Goal: Check status: Check status

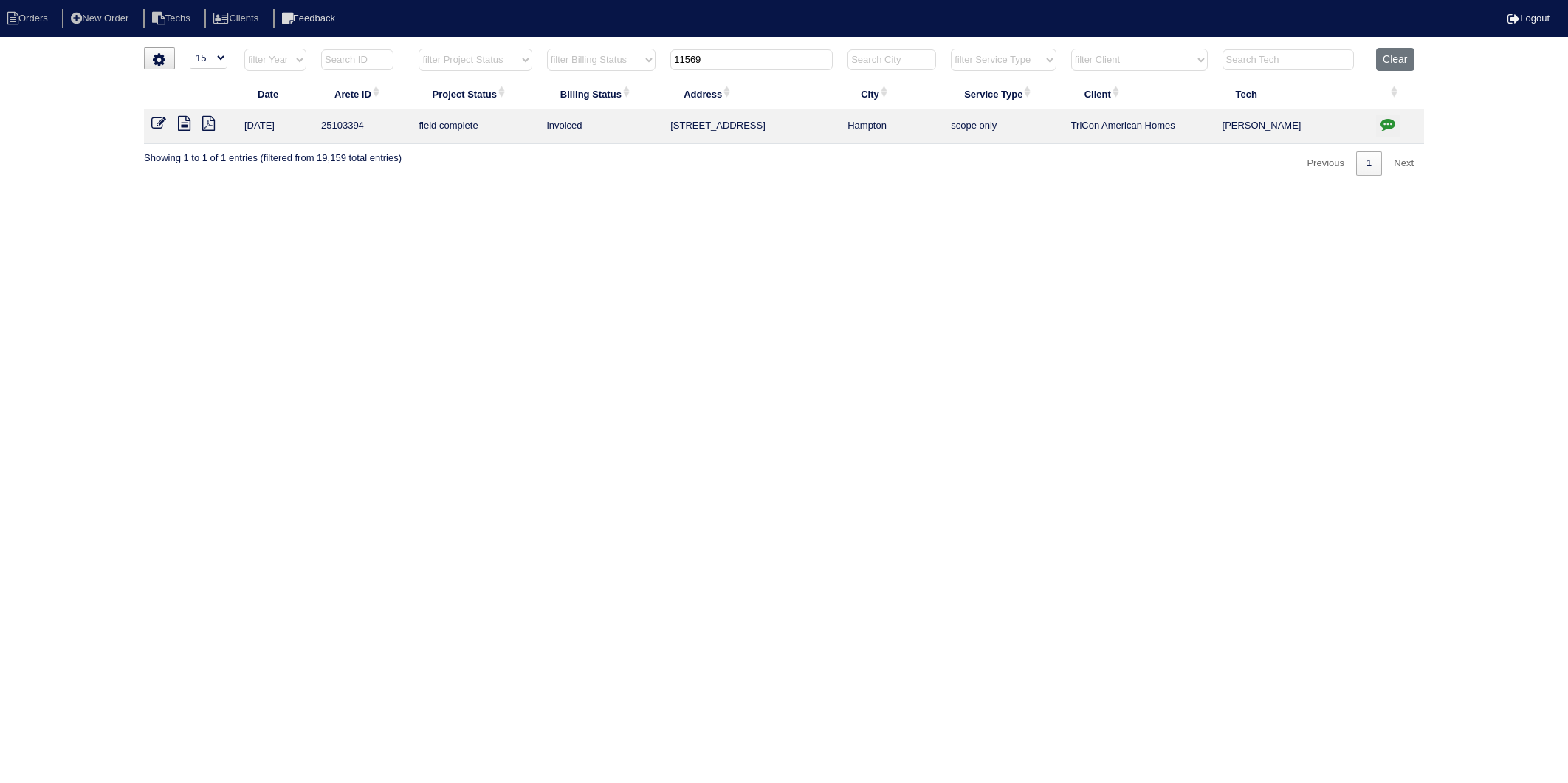
select select "15"
type input "5562"
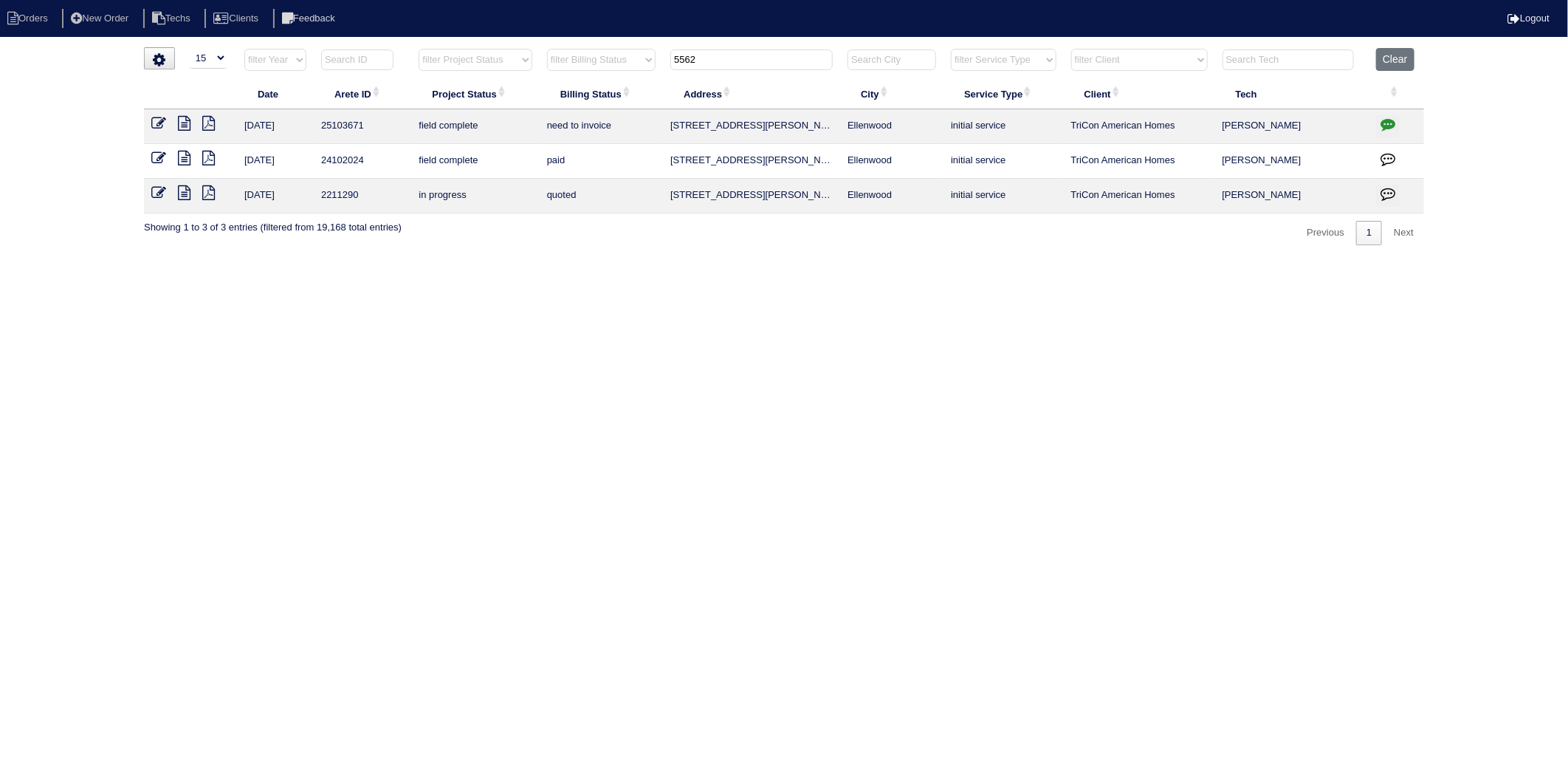
click at [185, 125] on icon at bounding box center [184, 124] width 13 height 15
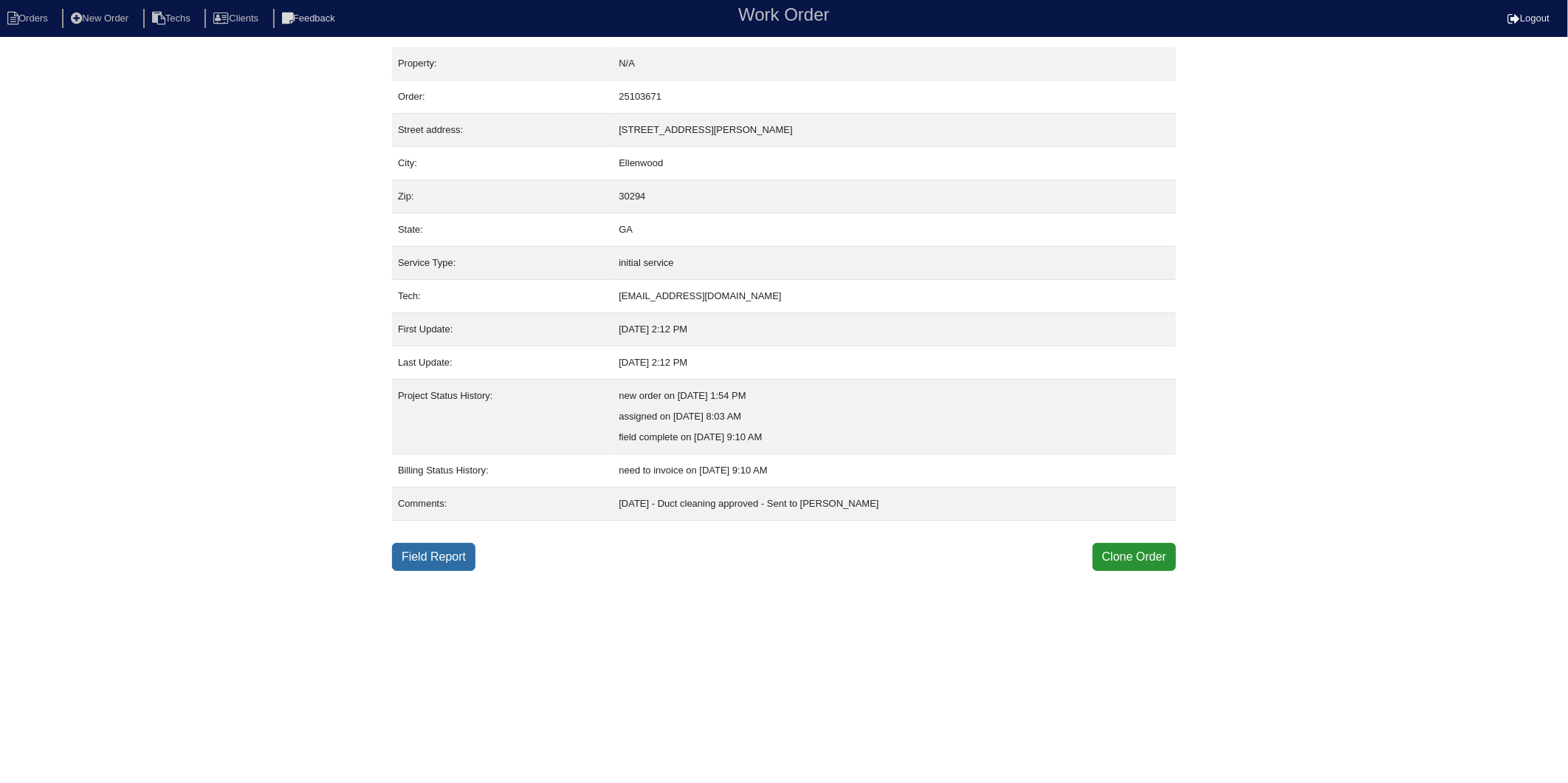
click at [440, 559] on link "Field Report" at bounding box center [434, 557] width 83 height 28
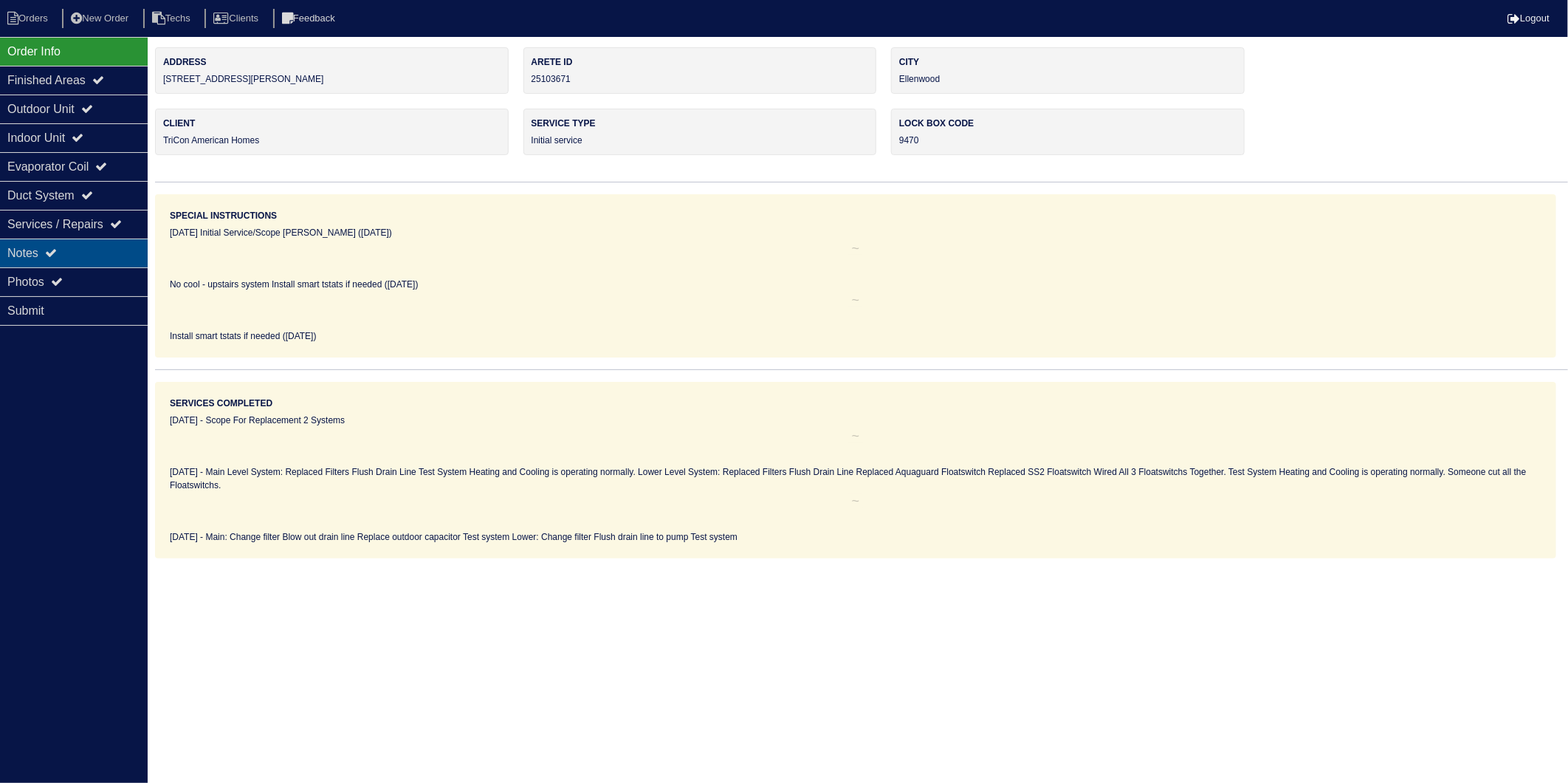
click at [18, 259] on div "Notes" at bounding box center [74, 253] width 148 height 29
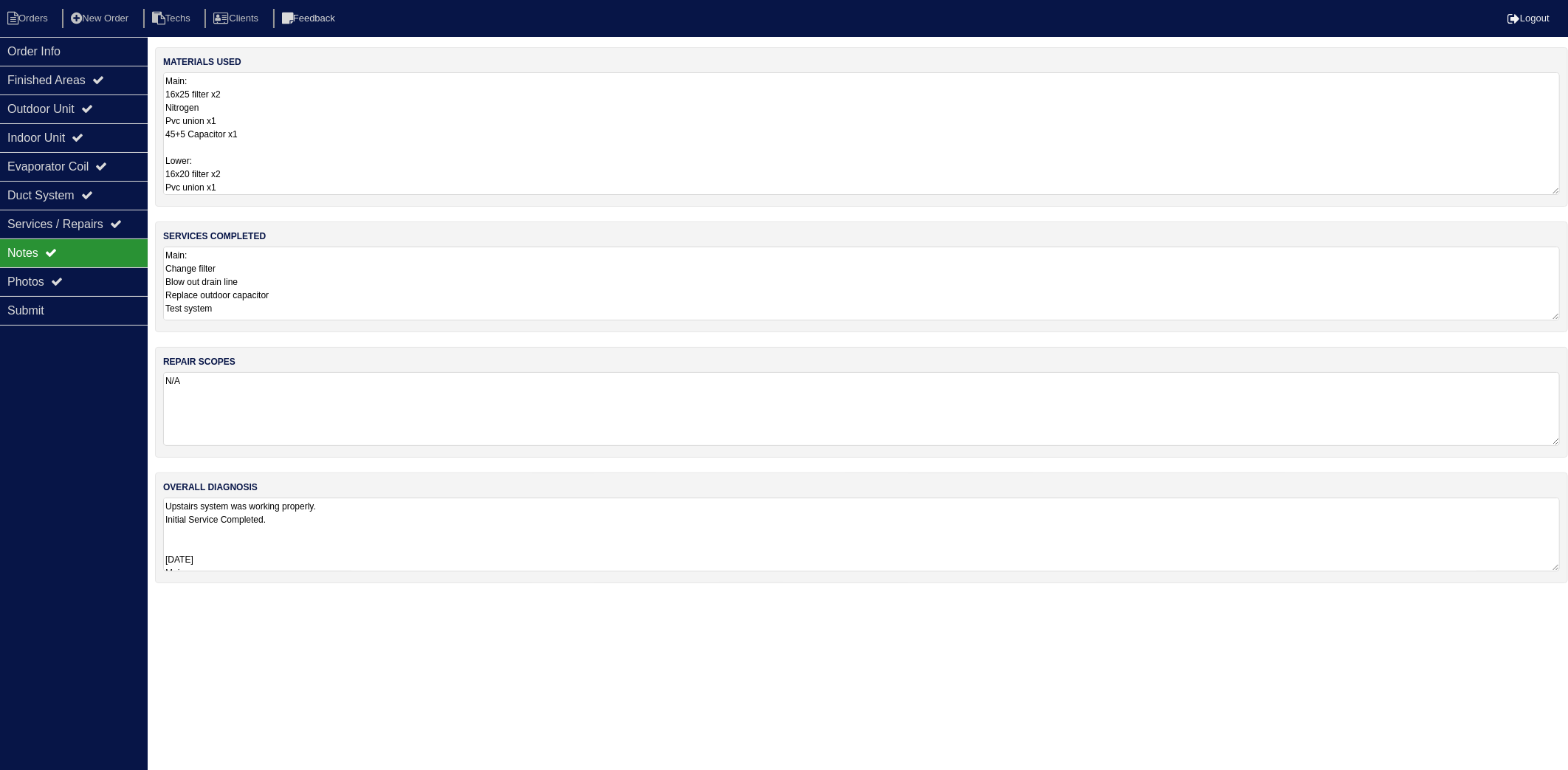
click at [286, 119] on textarea "Main: 16x25 filter x2 Nitrogen Pvc union x1 45+5 Capacitor x1 Lower: 16x20 filt…" at bounding box center [862, 133] width 1397 height 122
click at [326, 283] on textarea "Main: Change filter Blow out drain line Replace outdoor capacitor Test system L…" at bounding box center [862, 283] width 1397 height 74
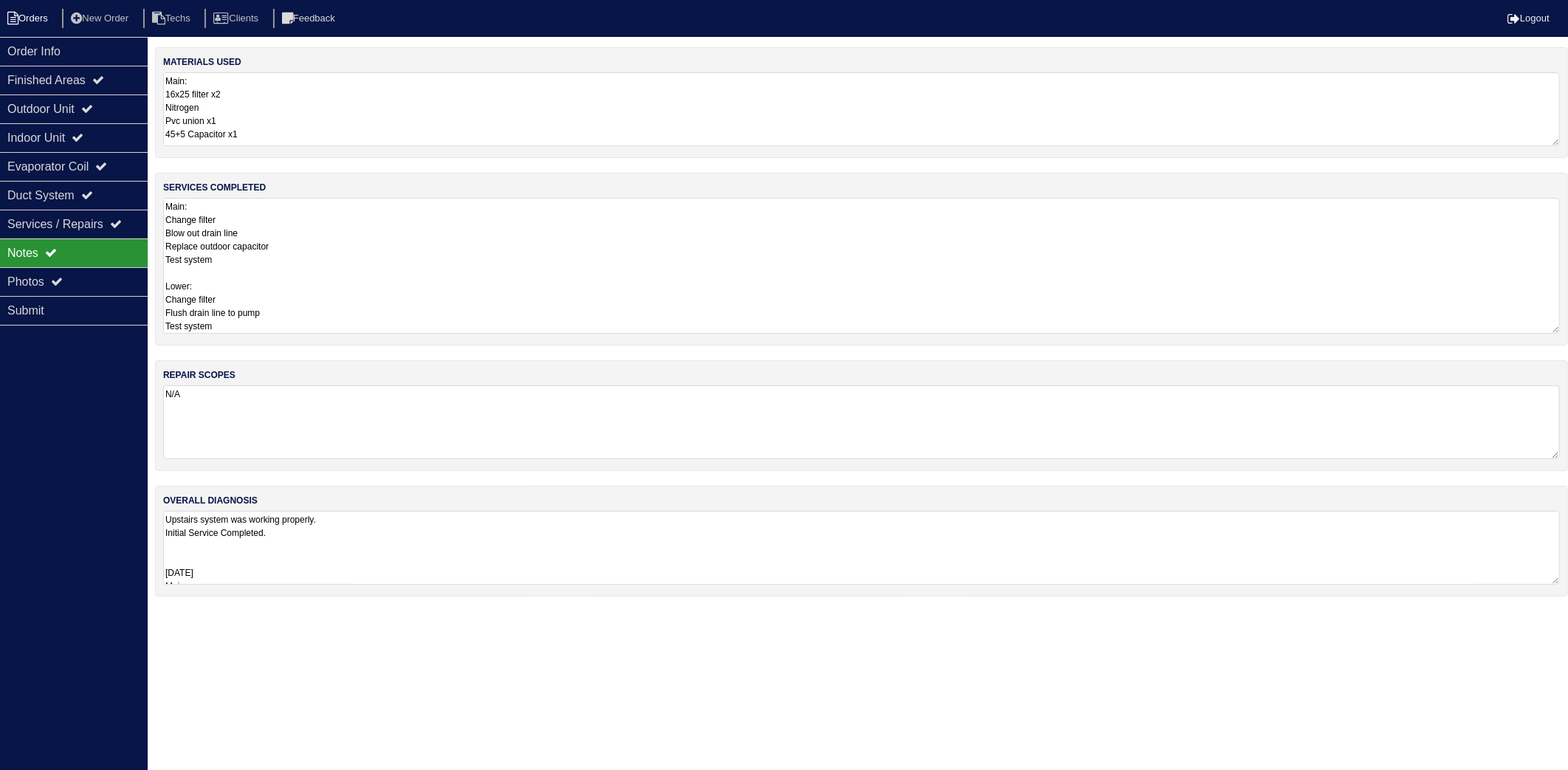
click at [33, 17] on li "Orders" at bounding box center [30, 19] width 60 height 20
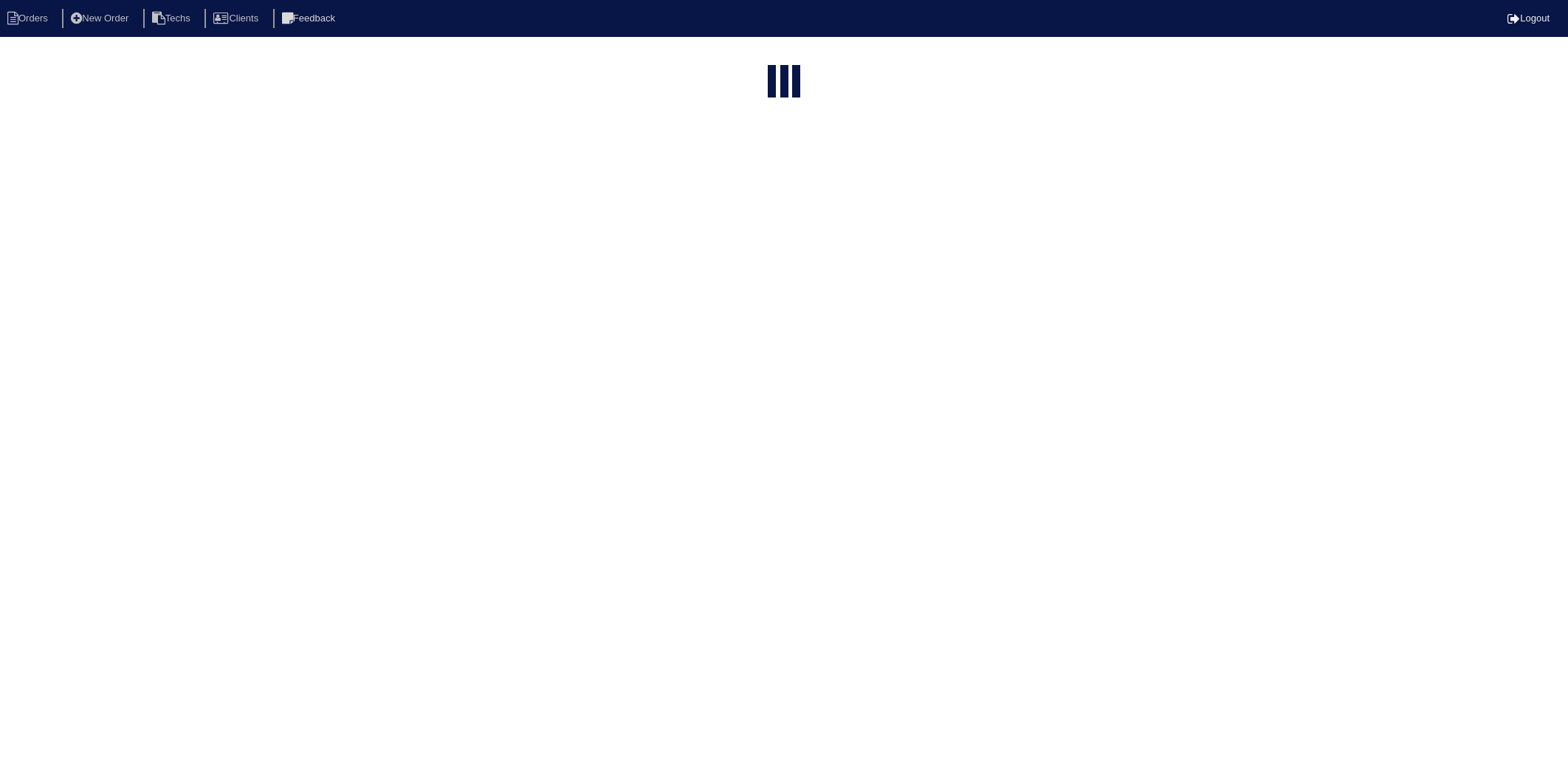
select select "15"
type input "5562"
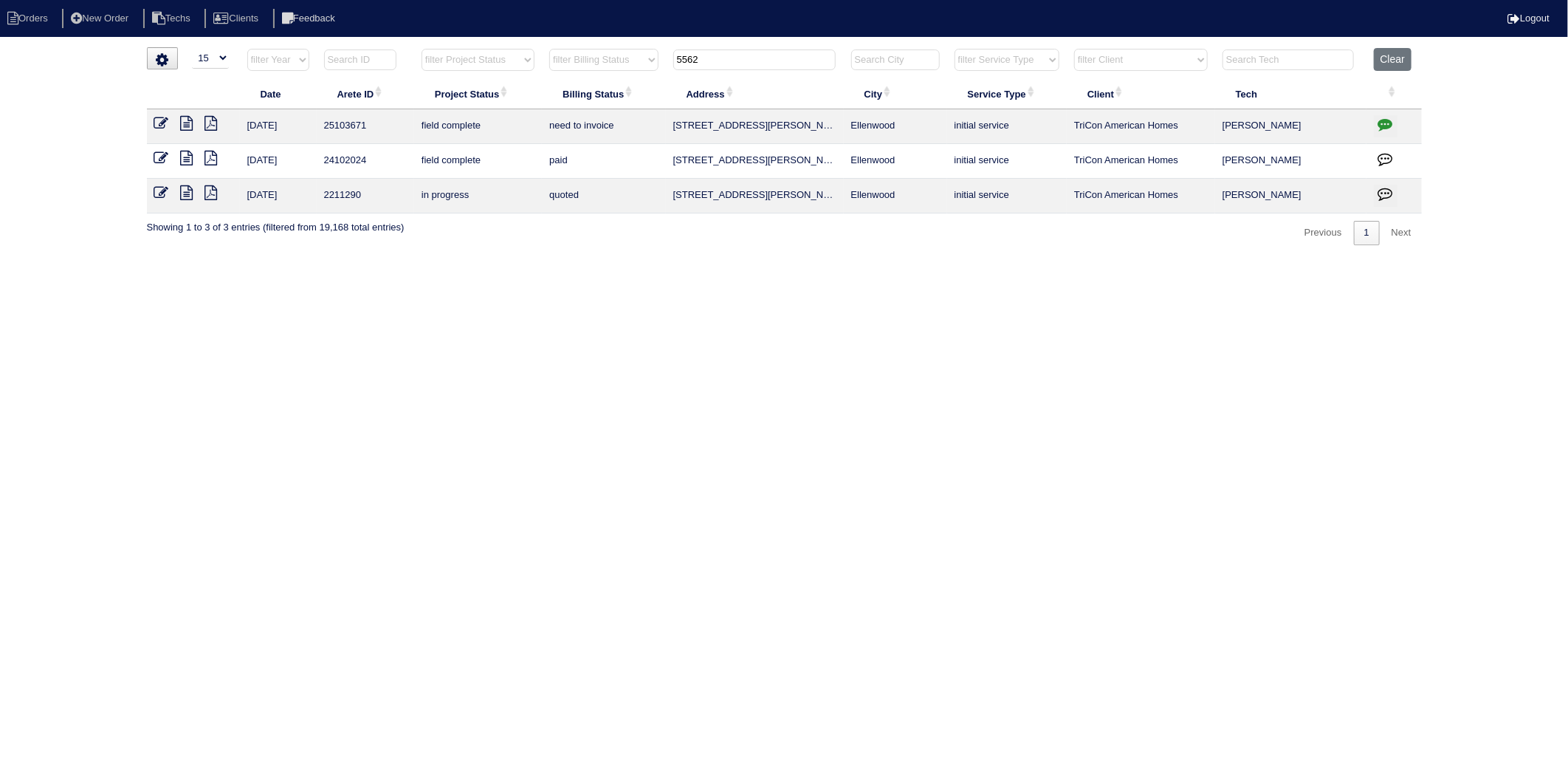
click at [162, 122] on icon at bounding box center [162, 124] width 15 height 15
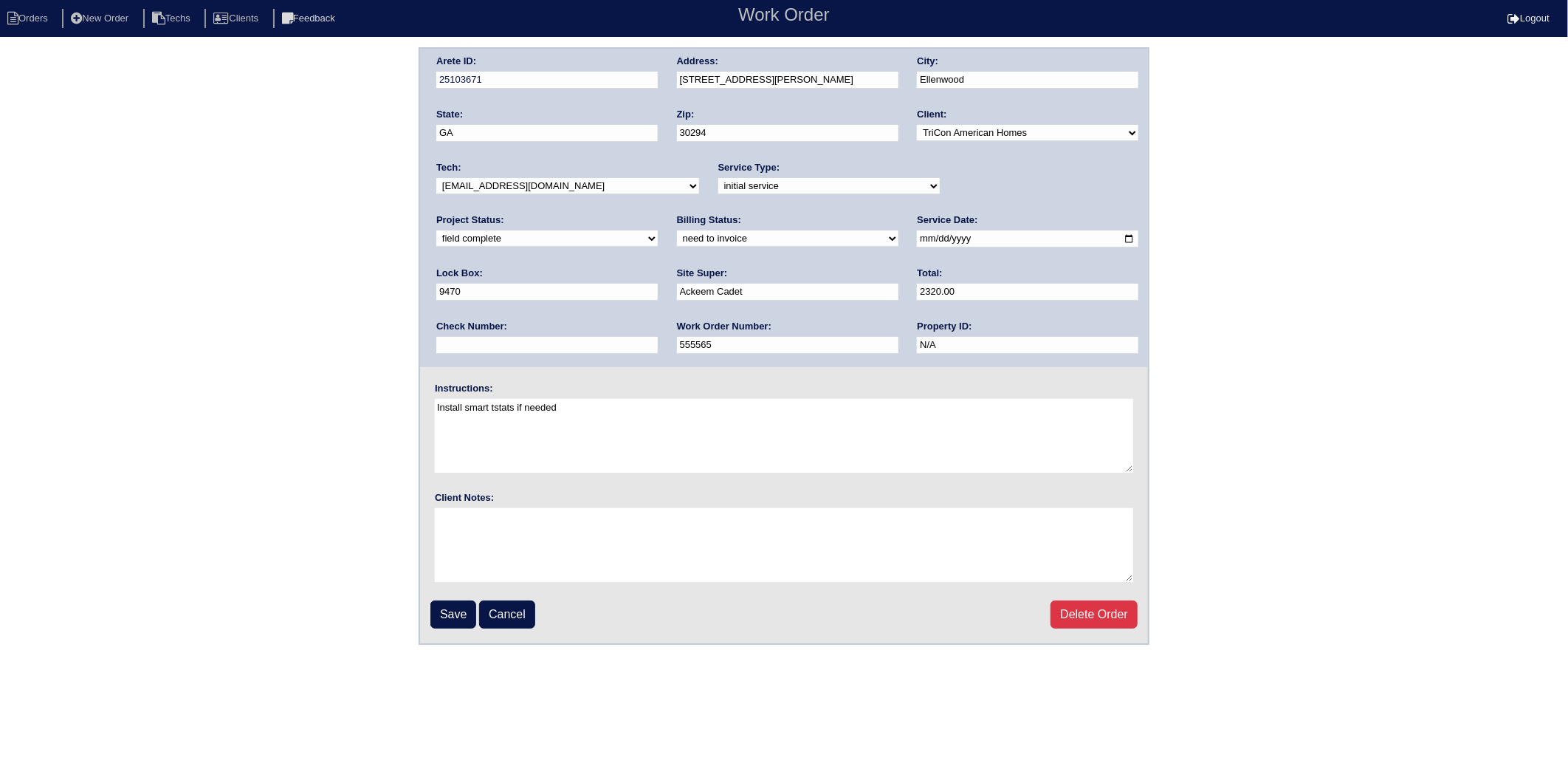
click at [677, 242] on select "need to quote quoted need to invoice invoiced paid warranty purchase order need…" at bounding box center [788, 239] width 221 height 16
select select "invoiced"
click at [677, 230] on select "need to quote quoted need to invoice invoiced paid warranty purchase order need…" at bounding box center [788, 239] width 221 height 16
click at [444, 609] on input "Save" at bounding box center [453, 614] width 45 height 28
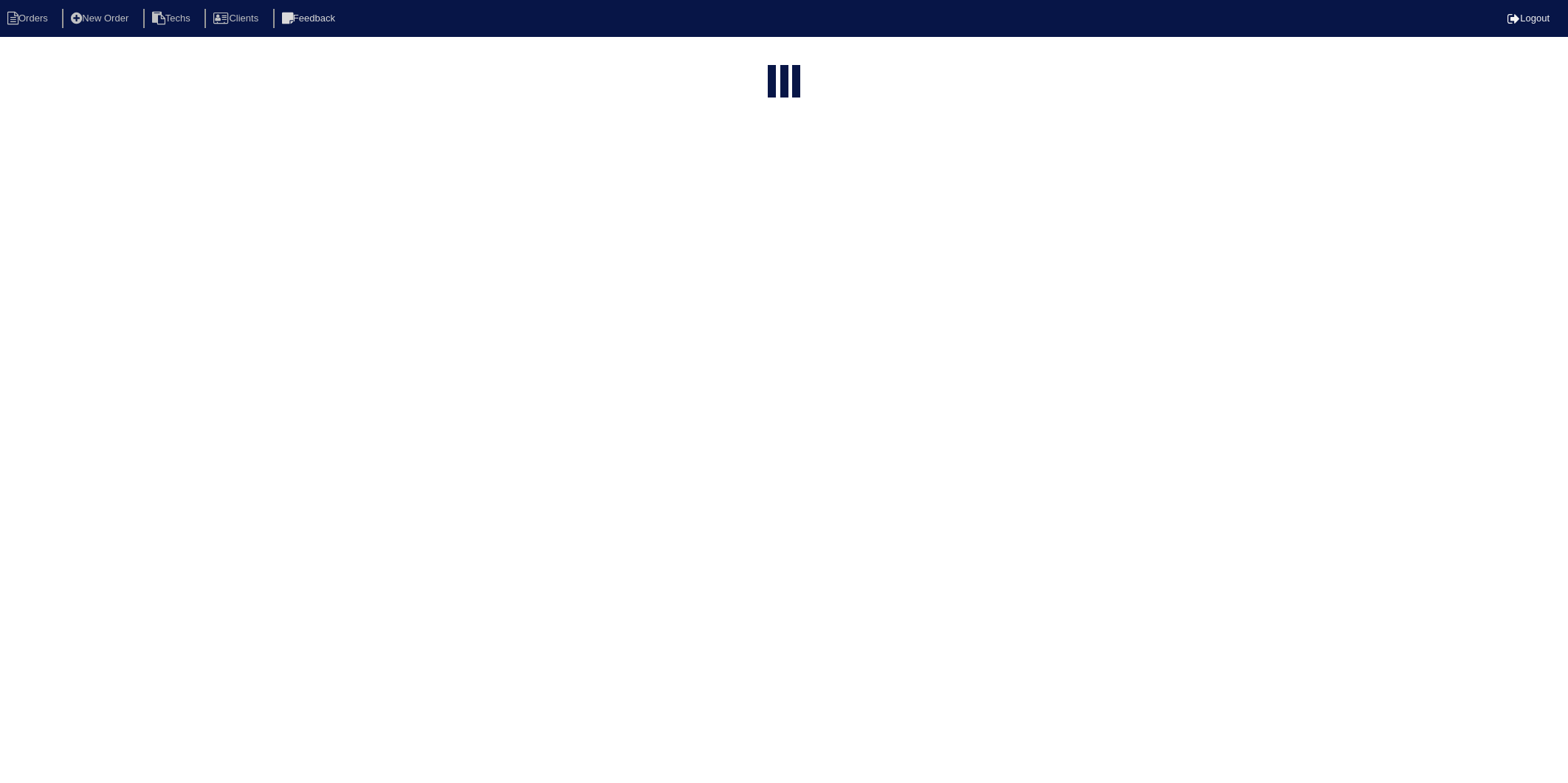
select select "15"
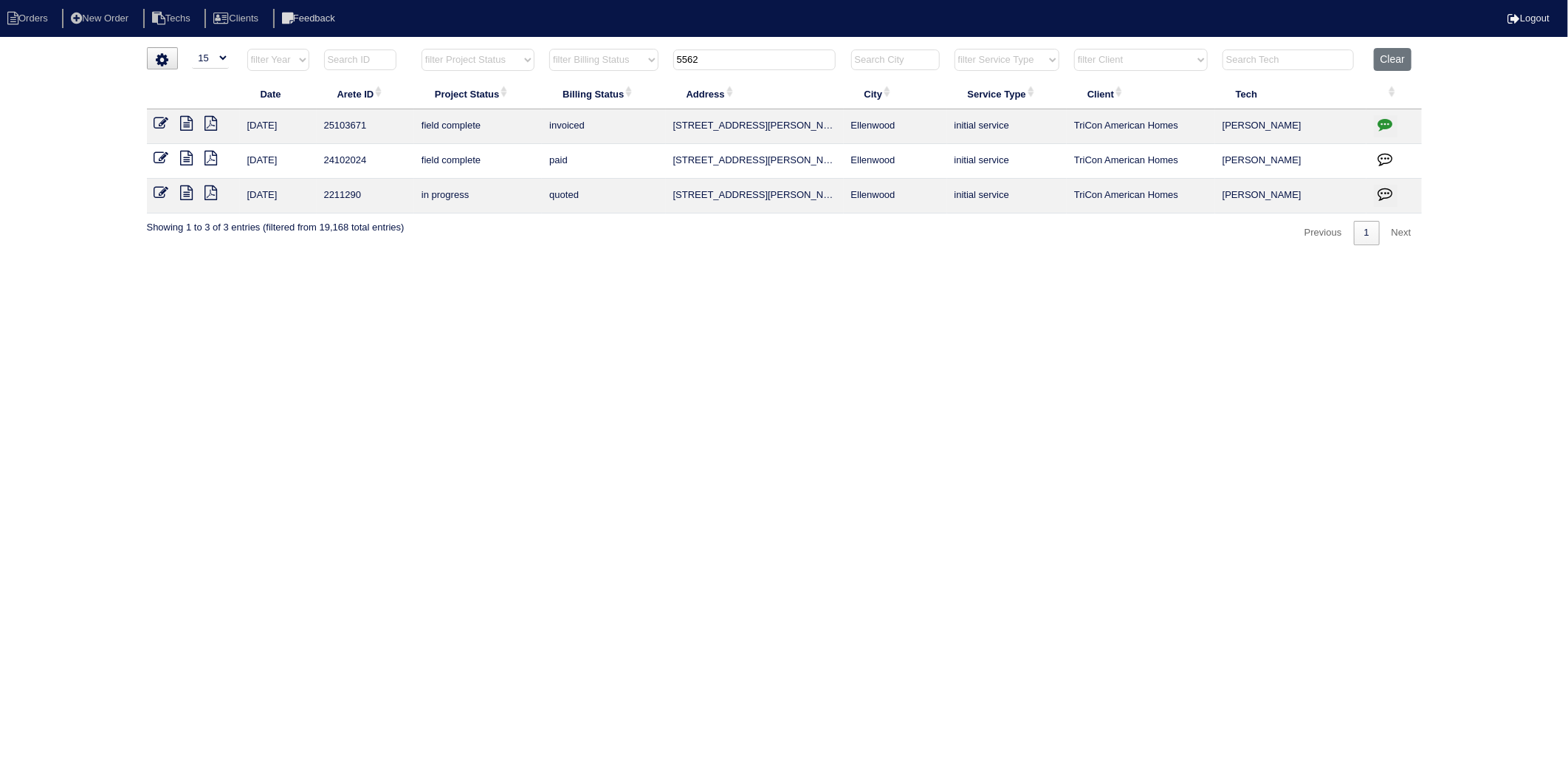
drag, startPoint x: 727, startPoint y: 55, endPoint x: 663, endPoint y: 83, distance: 69.9
click at [666, 76] on tr "filter Year -- Any Year -- 2025 2024 2023 2022 2021 2020 2019 filter Project St…" at bounding box center [784, 63] width 1275 height 31
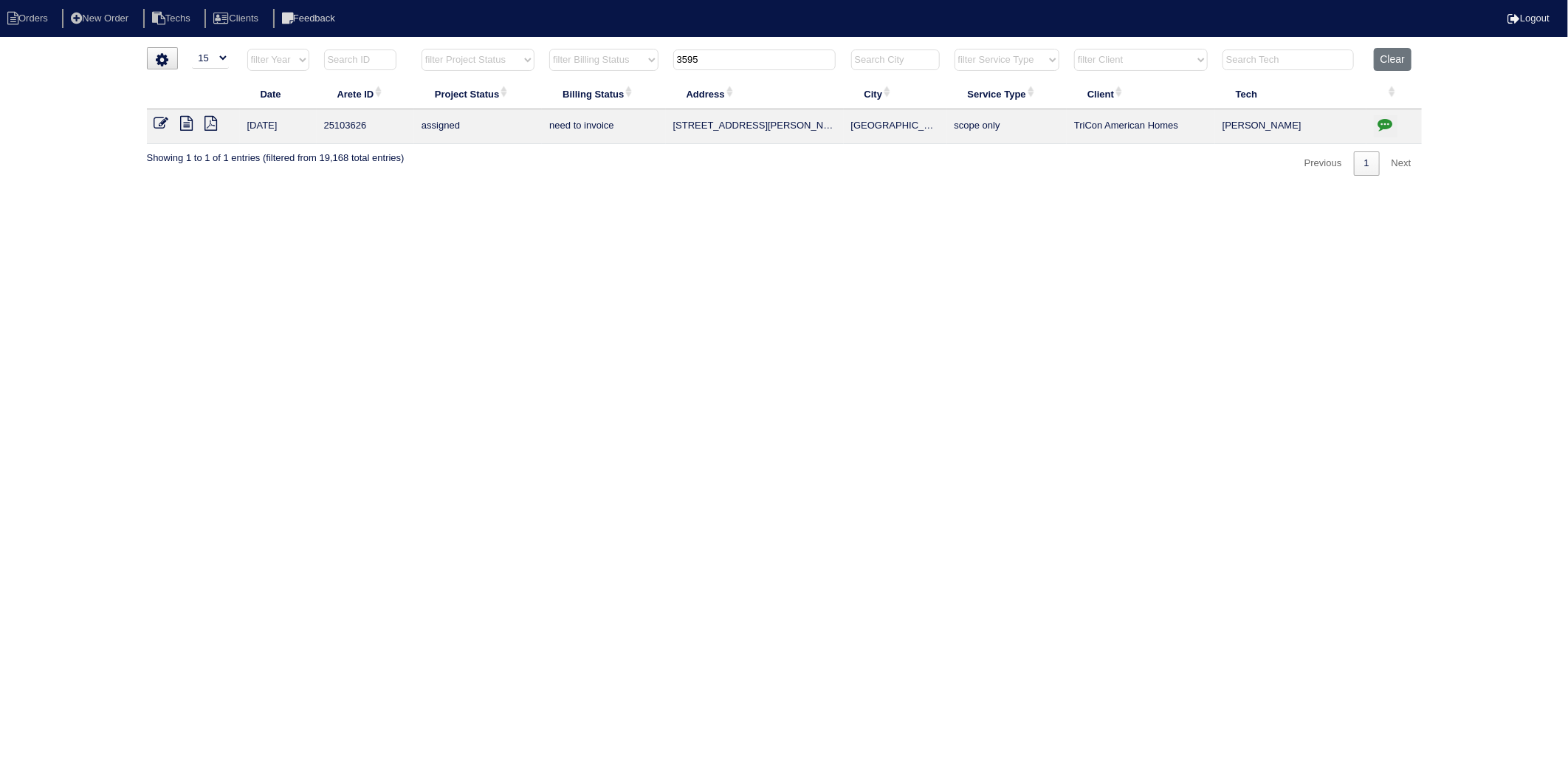
type input "3595"
click at [189, 129] on icon at bounding box center [187, 124] width 13 height 15
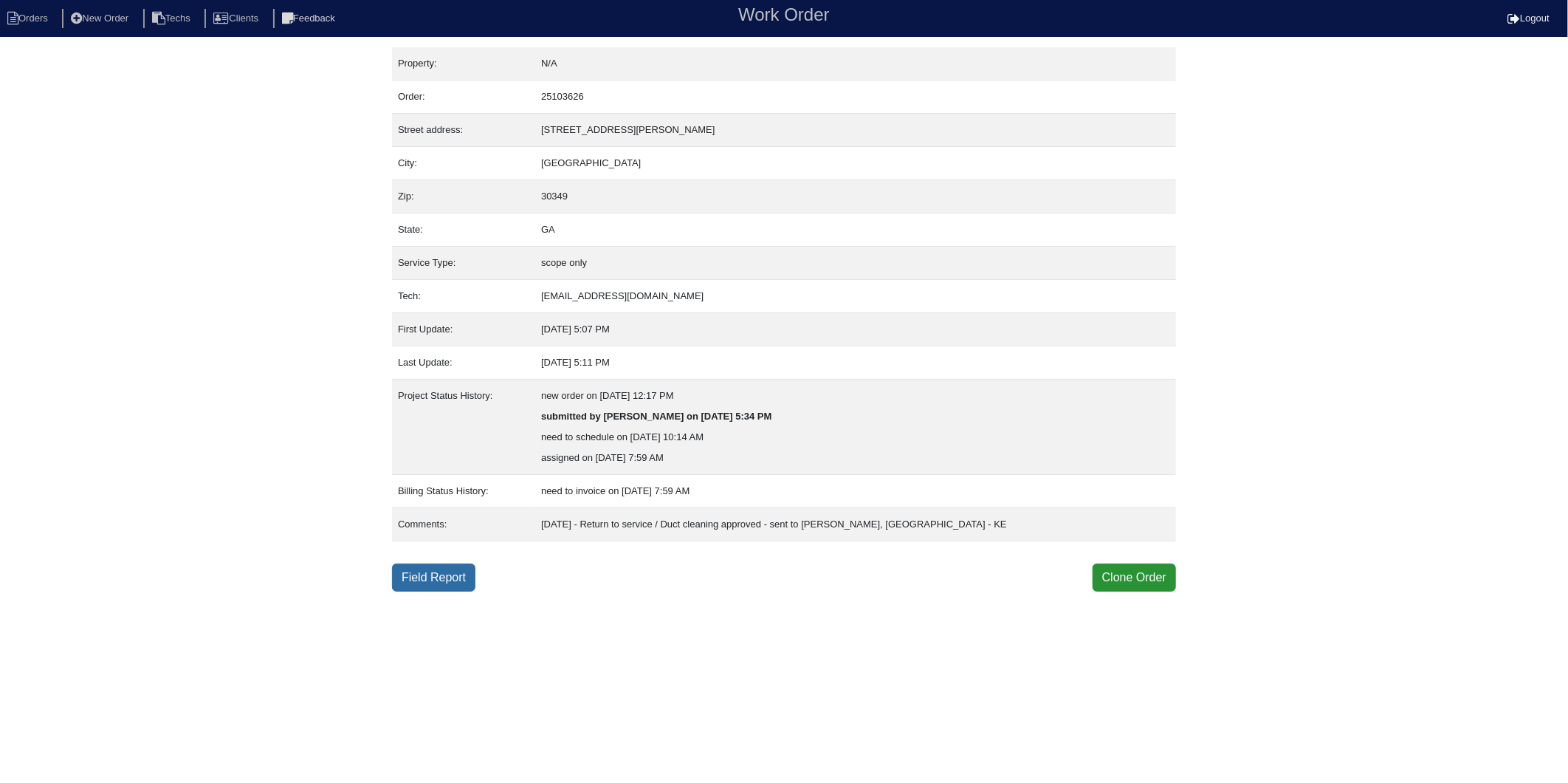
click at [431, 576] on link "Field Report" at bounding box center [434, 578] width 83 height 28
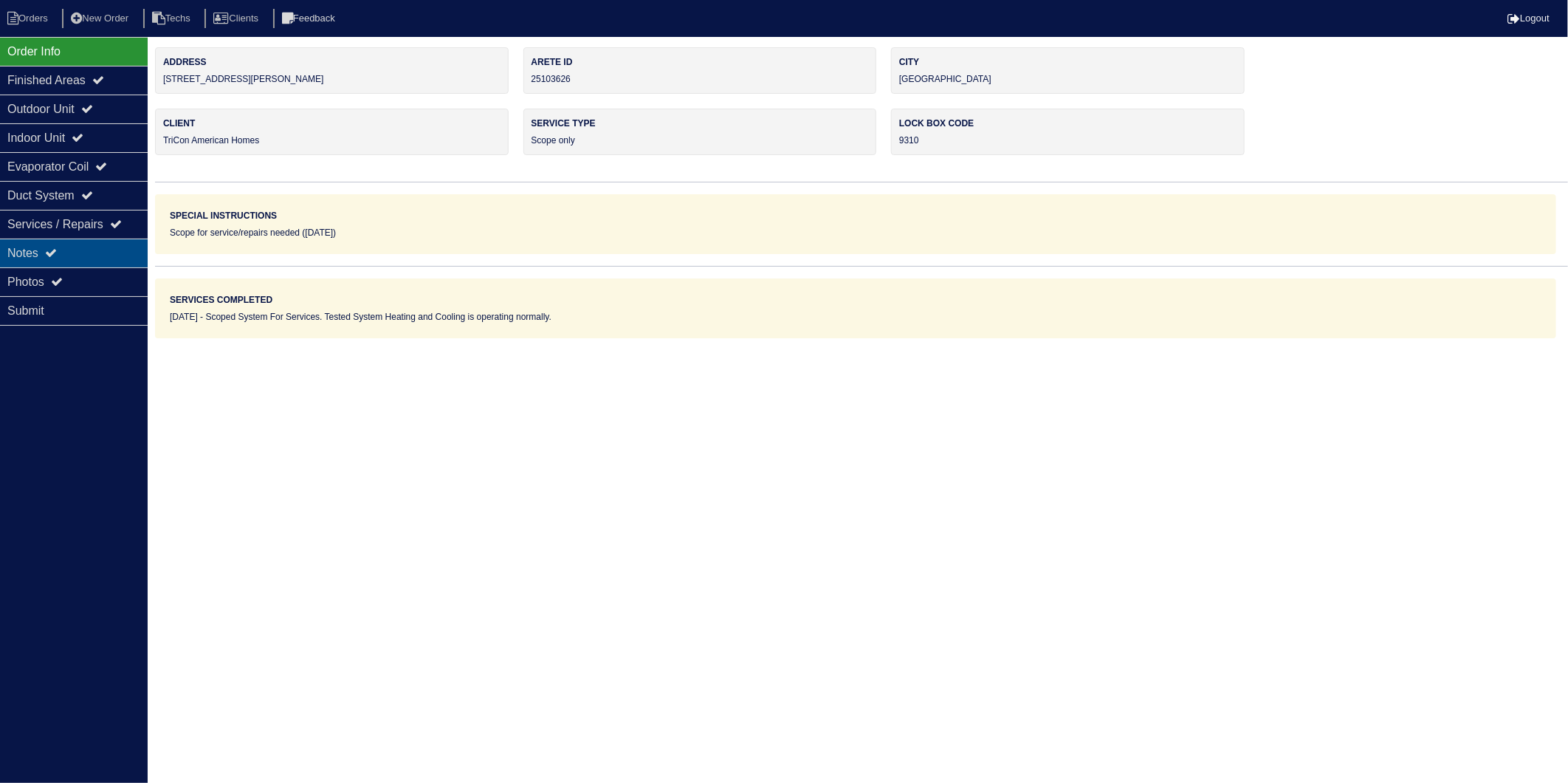
click at [30, 252] on div "Notes" at bounding box center [74, 253] width 148 height 29
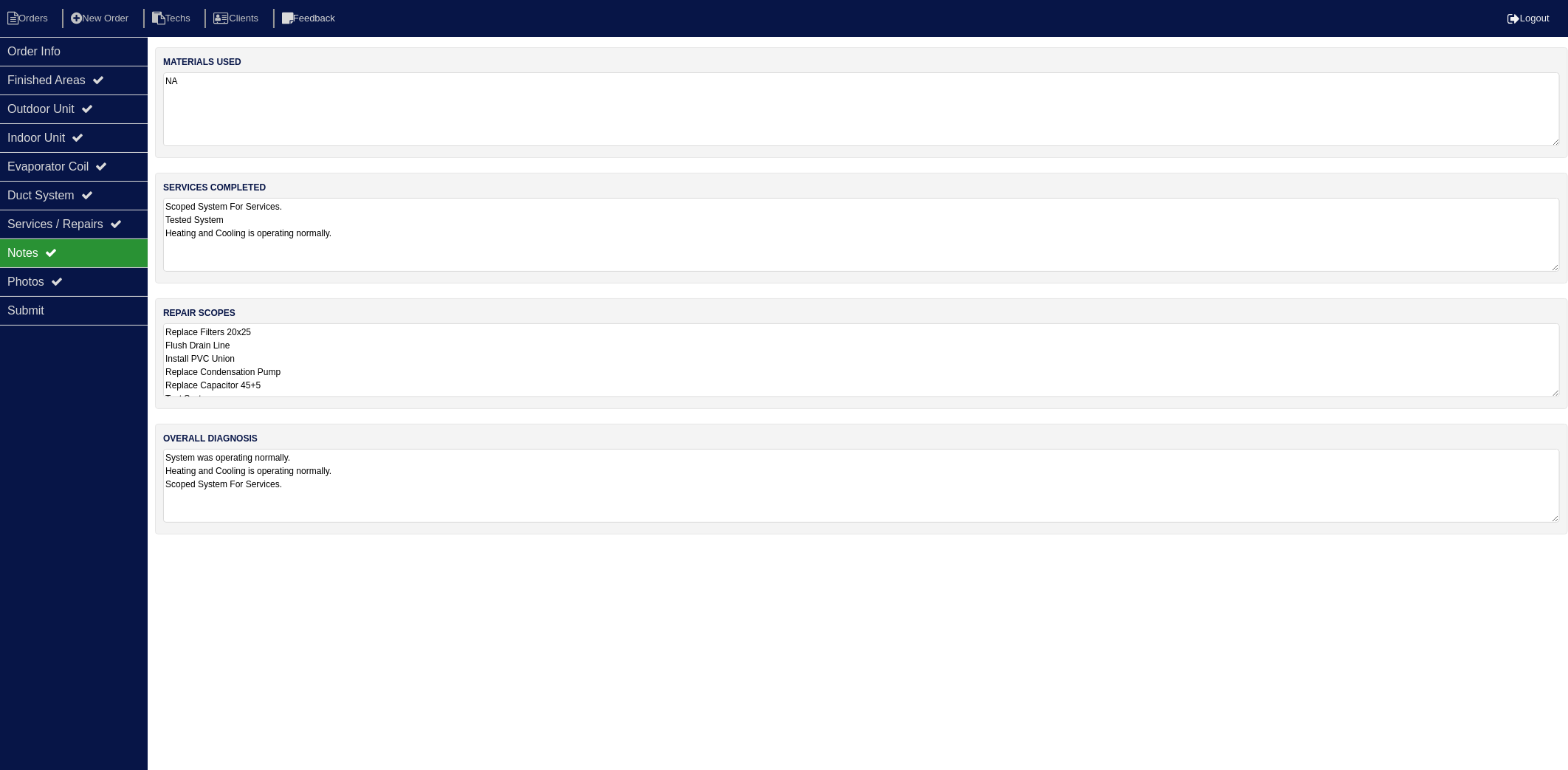
click at [245, 114] on textarea "NA" at bounding box center [862, 109] width 1397 height 74
click at [353, 205] on textarea "Scoped System For Services. Tested System Heating and Cooling is operating norm…" at bounding box center [862, 233] width 1397 height 74
type textarea "Scoped System for Services. Tested System Heating and Cooling is operating norm…"
click at [312, 351] on textarea "Replace Filters 20x25 Flush Drain Line Install PVC Union Replace Condensation P…" at bounding box center [862, 359] width 1397 height 74
click at [358, 461] on textarea "System was operating normally. Heating and Cooling is operating normally. Scope…" at bounding box center [862, 485] width 1397 height 72
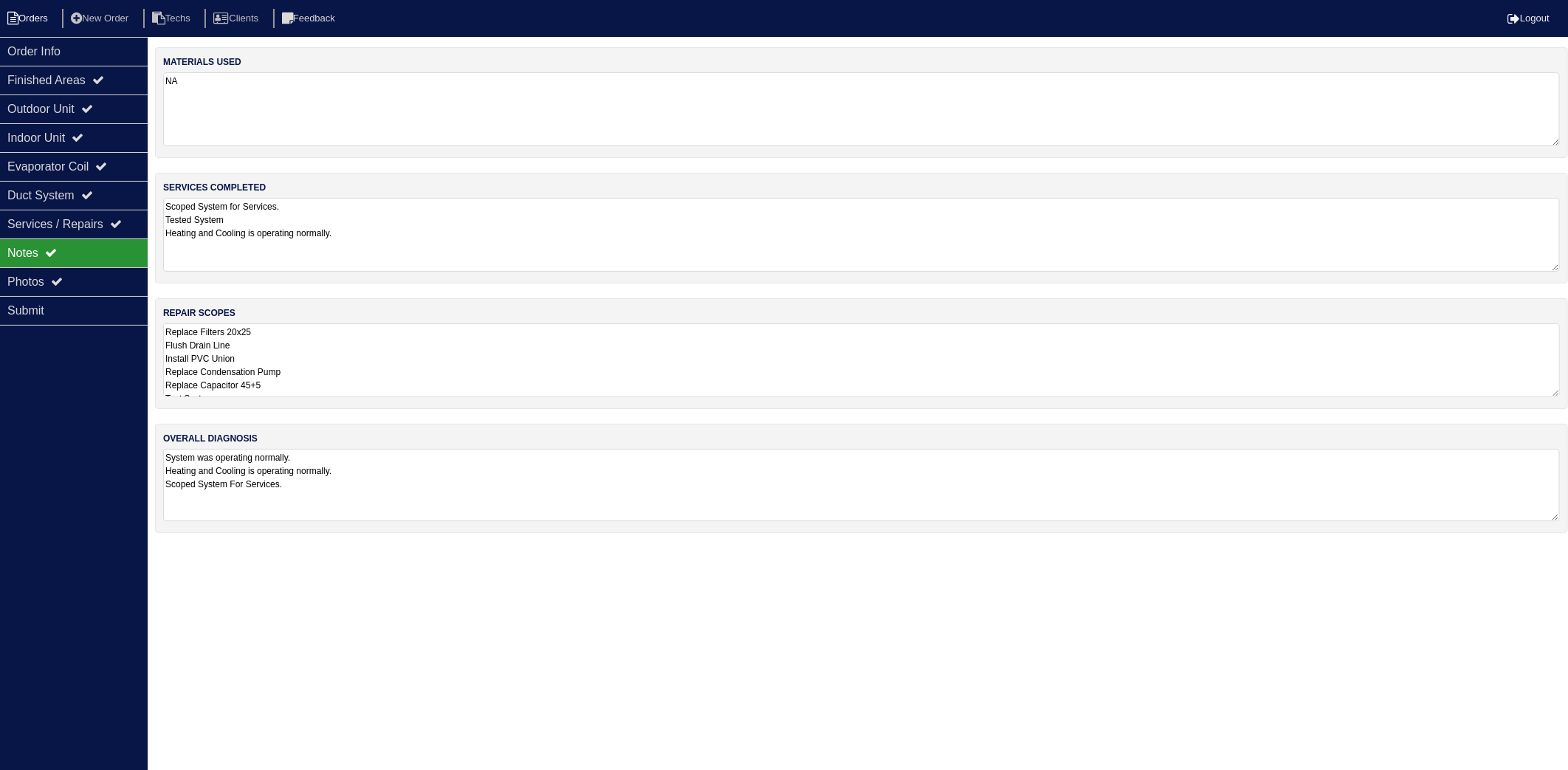
click at [36, 10] on li "Orders" at bounding box center [30, 19] width 60 height 20
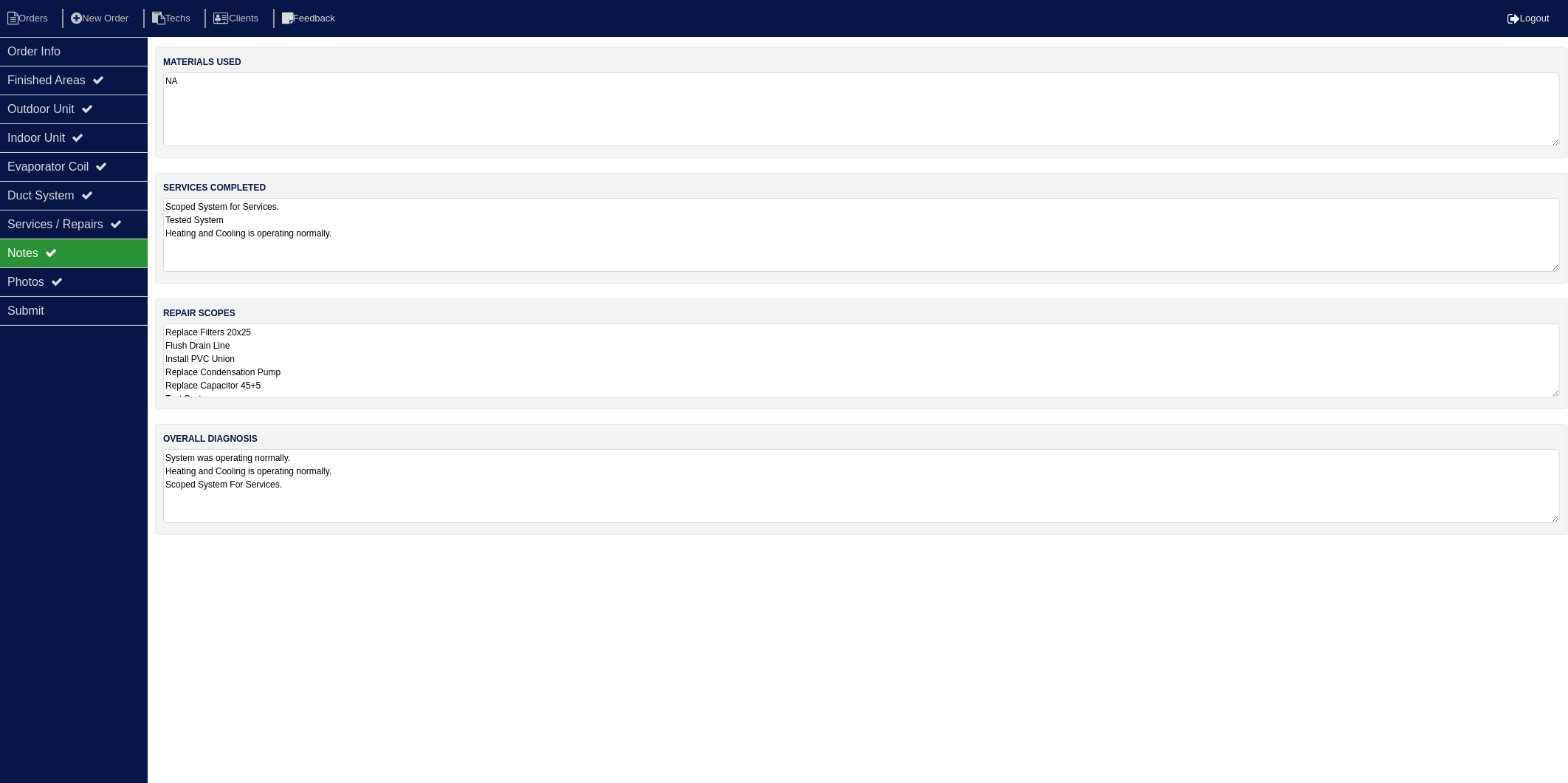
select select "15"
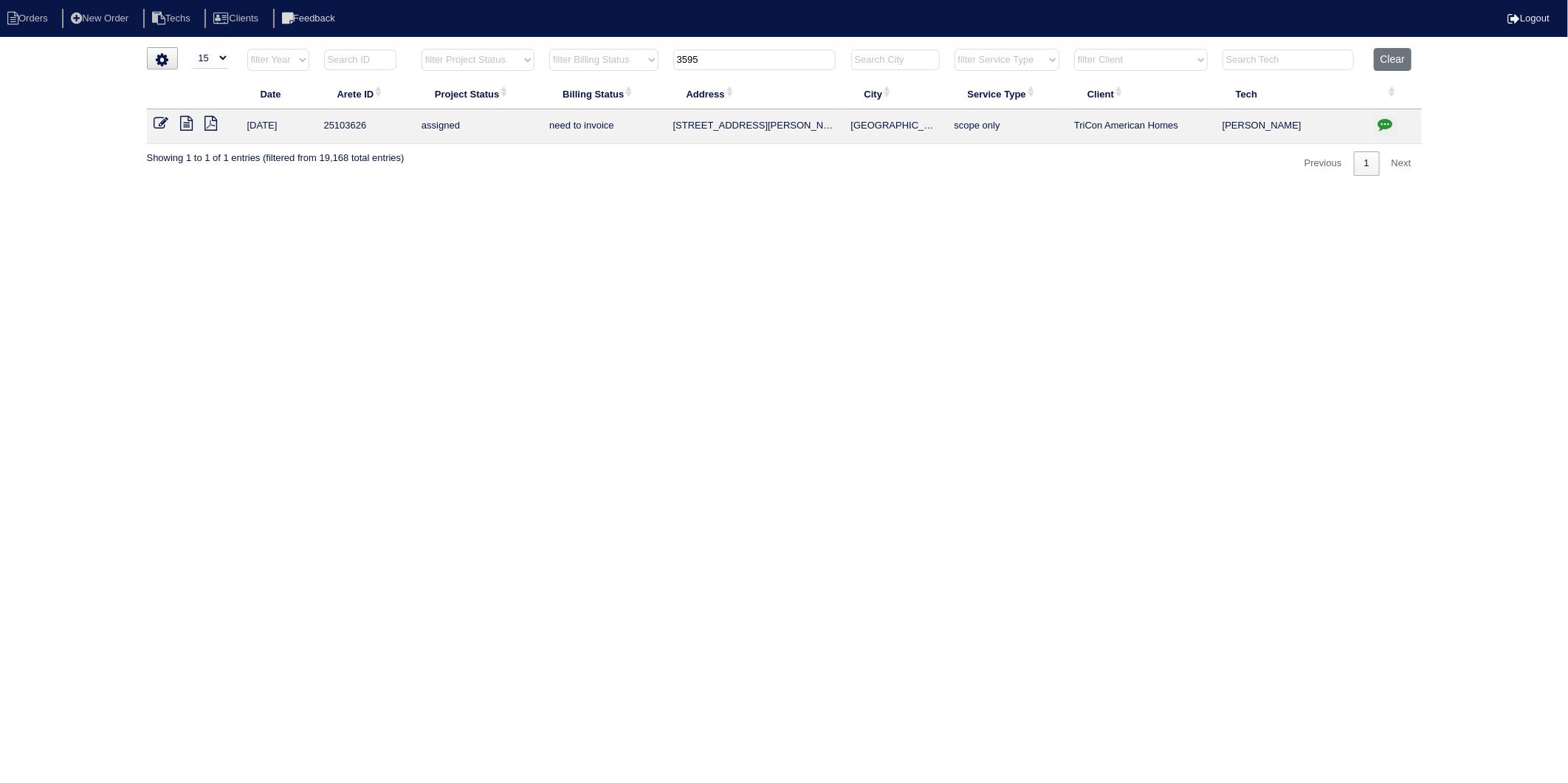
drag, startPoint x: 687, startPoint y: 74, endPoint x: 637, endPoint y: 85, distance: 51.2
click at [637, 85] on table "Date Arete ID Project Status Billing Status Address City Service Type Client Te…" at bounding box center [784, 95] width 1275 height 96
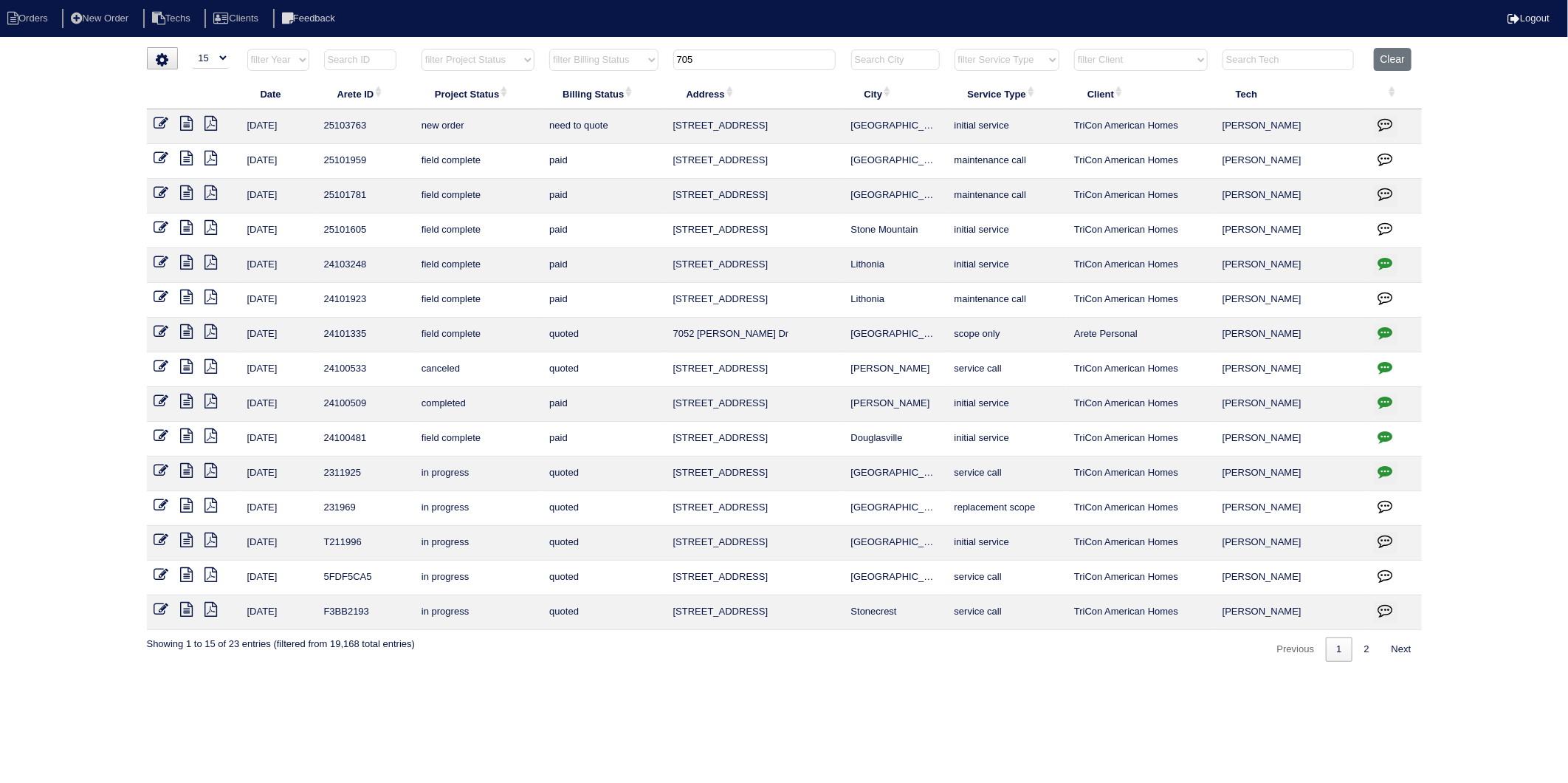
drag, startPoint x: 705, startPoint y: 60, endPoint x: 549, endPoint y: 84, distance: 157.8
click at [549, 84] on table "Date Arete ID Project Status Billing Status Address City Service Type Client Te…" at bounding box center [784, 339] width 1275 height 582
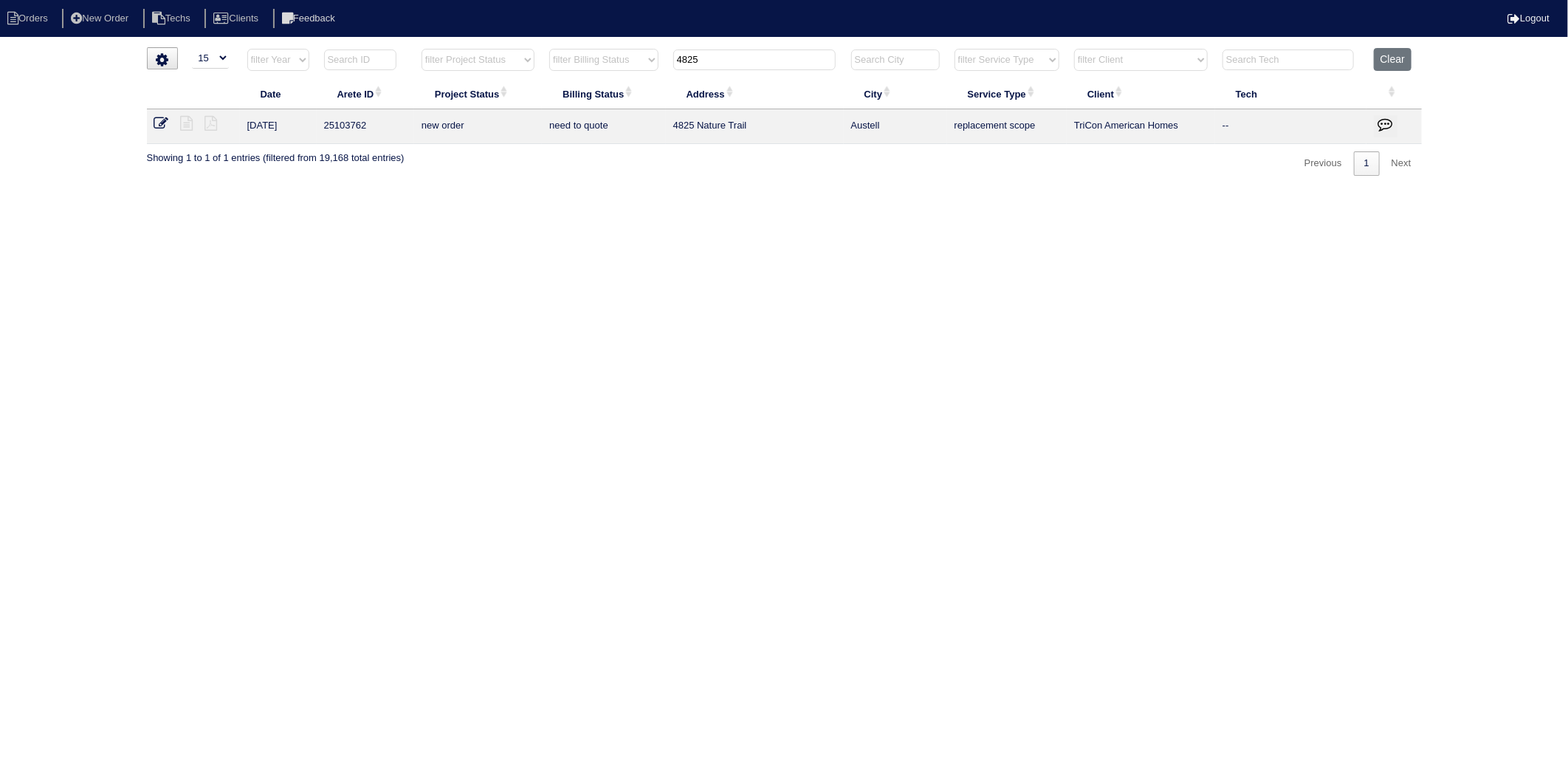
click at [742, 57] on input "4825" at bounding box center [755, 60] width 162 height 21
drag, startPoint x: 739, startPoint y: 62, endPoint x: 511, endPoint y: 94, distance: 230.2
click at [512, 94] on table "Date Arete ID Project Status Billing Status Address City Service Type Client Te…" at bounding box center [784, 95] width 1275 height 96
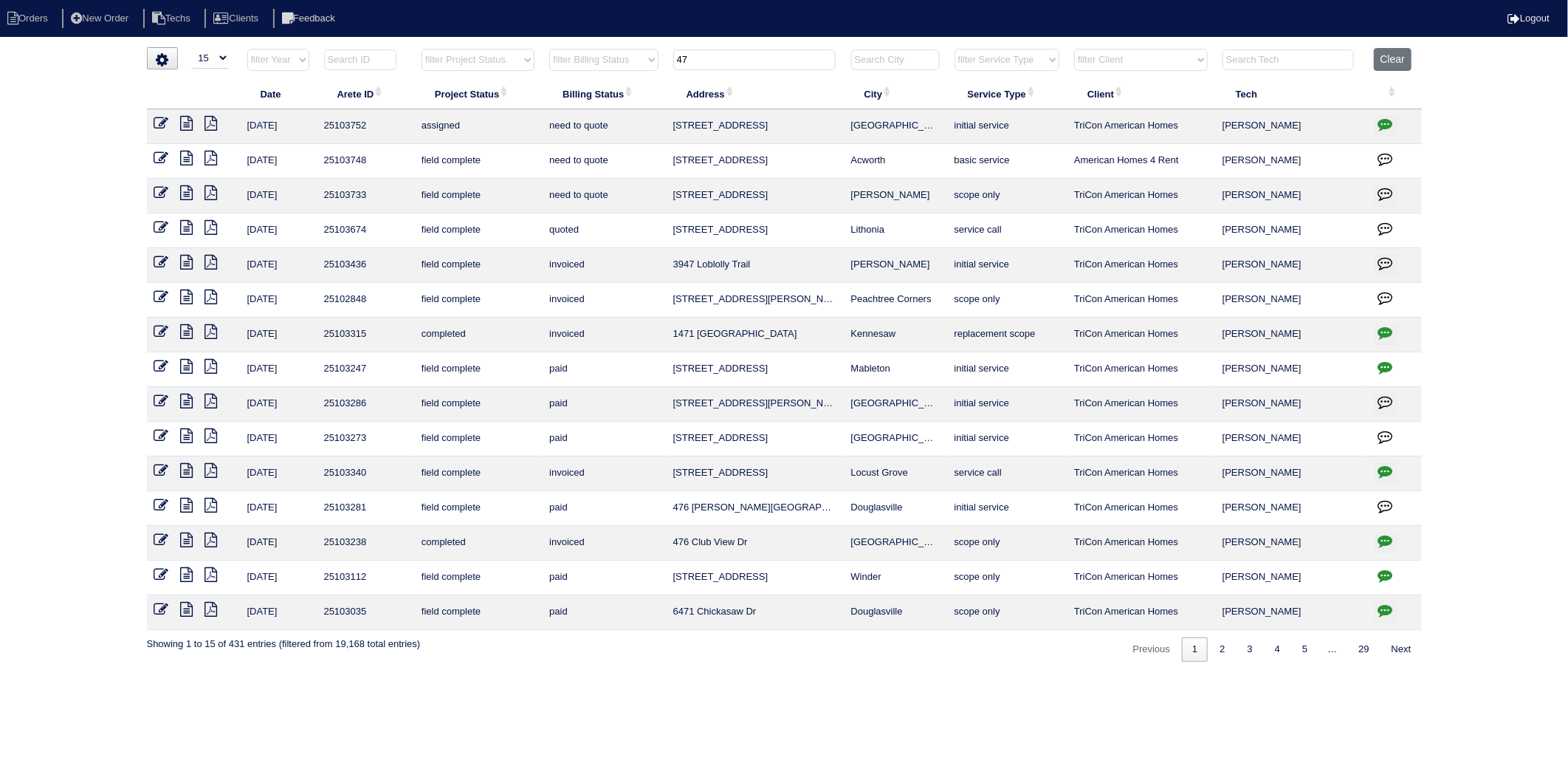
drag, startPoint x: 694, startPoint y: 60, endPoint x: 636, endPoint y: 67, distance: 58.4
click at [636, 67] on tr "filter Year -- Any Year -- 2025 2024 2023 2022 2021 2020 2019 filter Project St…" at bounding box center [784, 63] width 1275 height 31
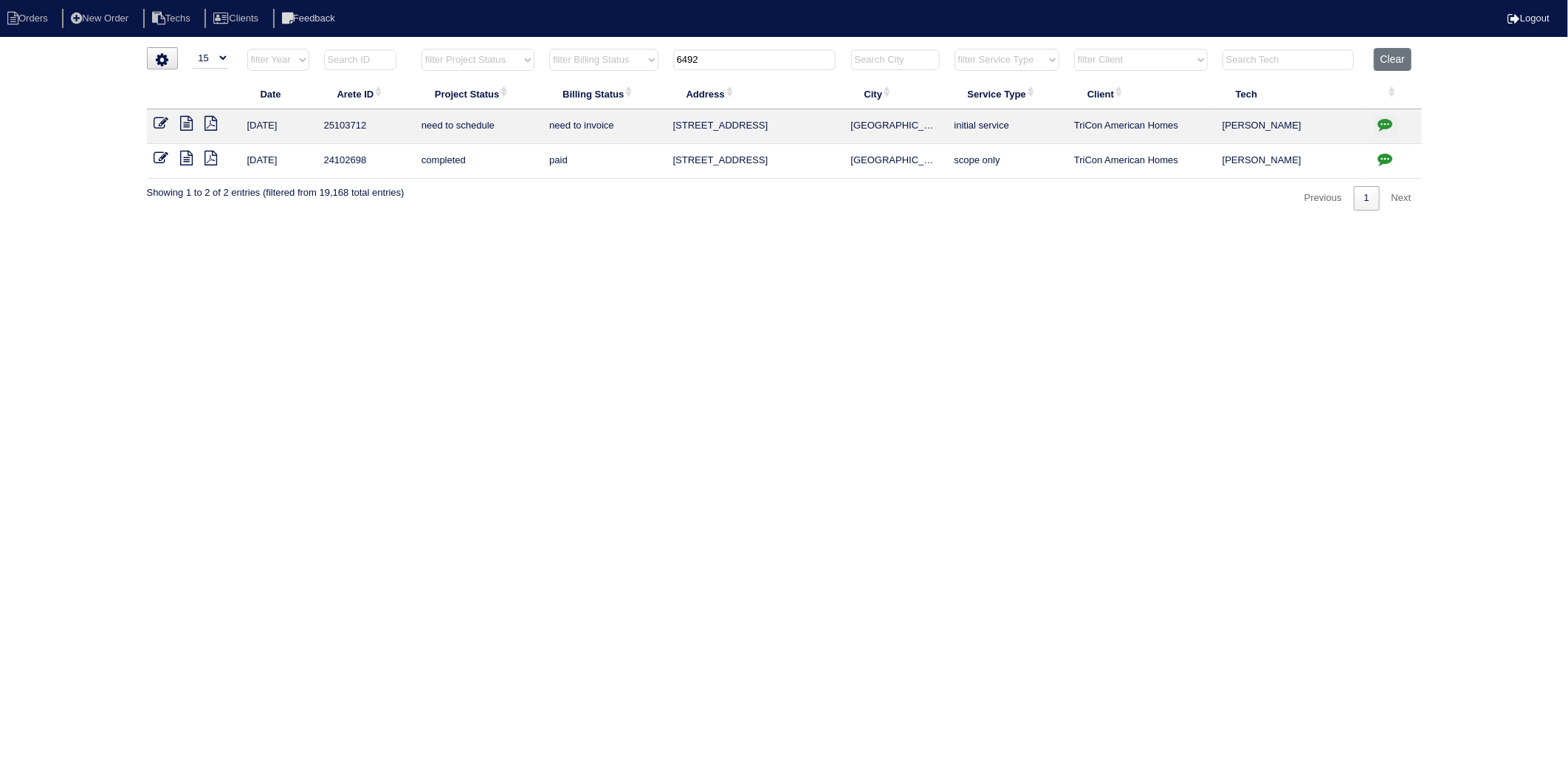
drag, startPoint x: 724, startPoint y: 66, endPoint x: 586, endPoint y: 76, distance: 138.4
click at [586, 76] on tr "filter Year -- Any Year -- 2025 2024 2023 2022 2021 2020 2019 filter Project St…" at bounding box center [784, 63] width 1275 height 31
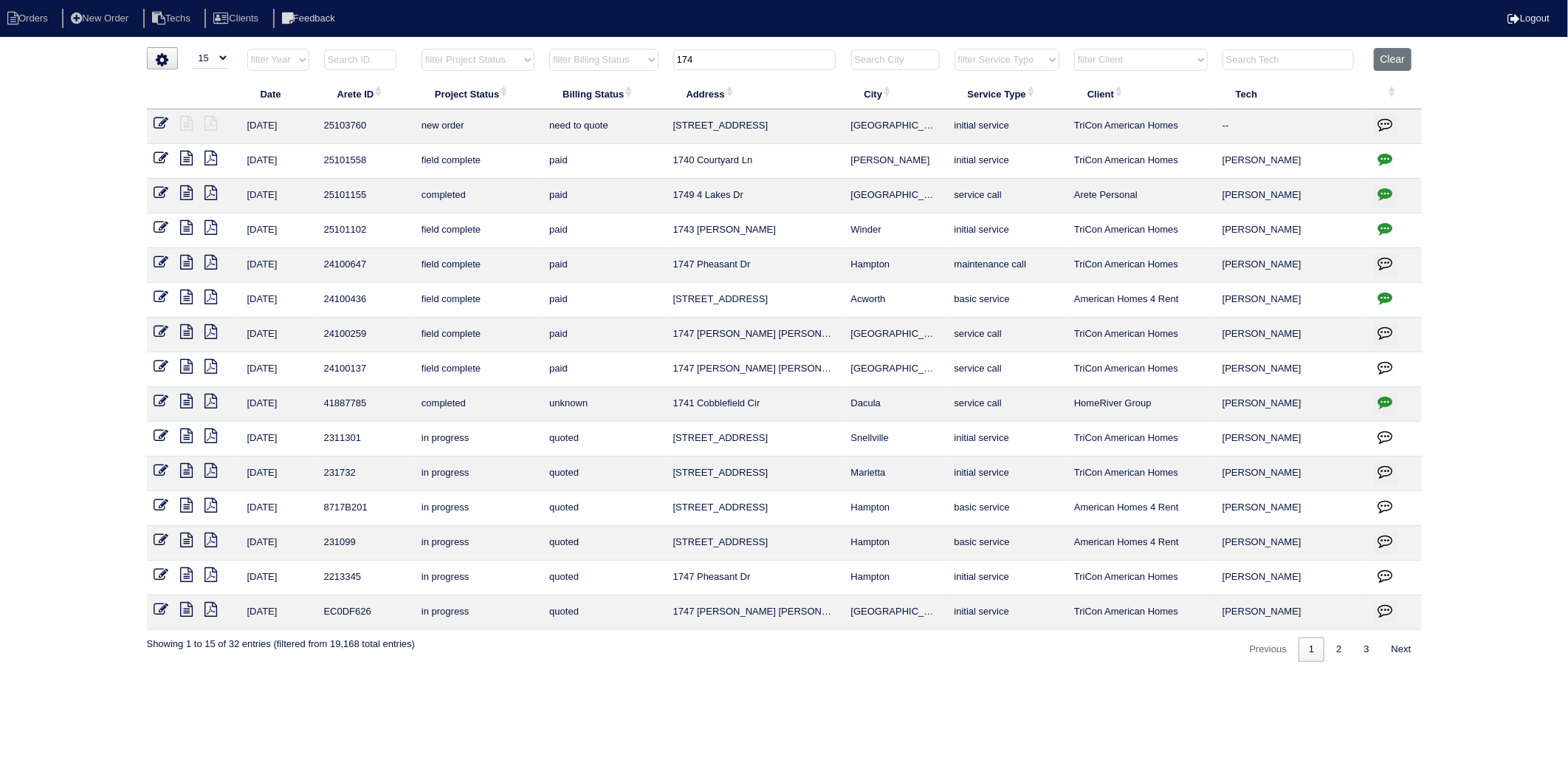
drag, startPoint x: 706, startPoint y: 61, endPoint x: 613, endPoint y: 68, distance: 93.3
click at [613, 68] on tr "filter Year -- Any Year -- 2025 2024 2023 2022 2021 2020 2019 filter Project St…" at bounding box center [784, 63] width 1275 height 31
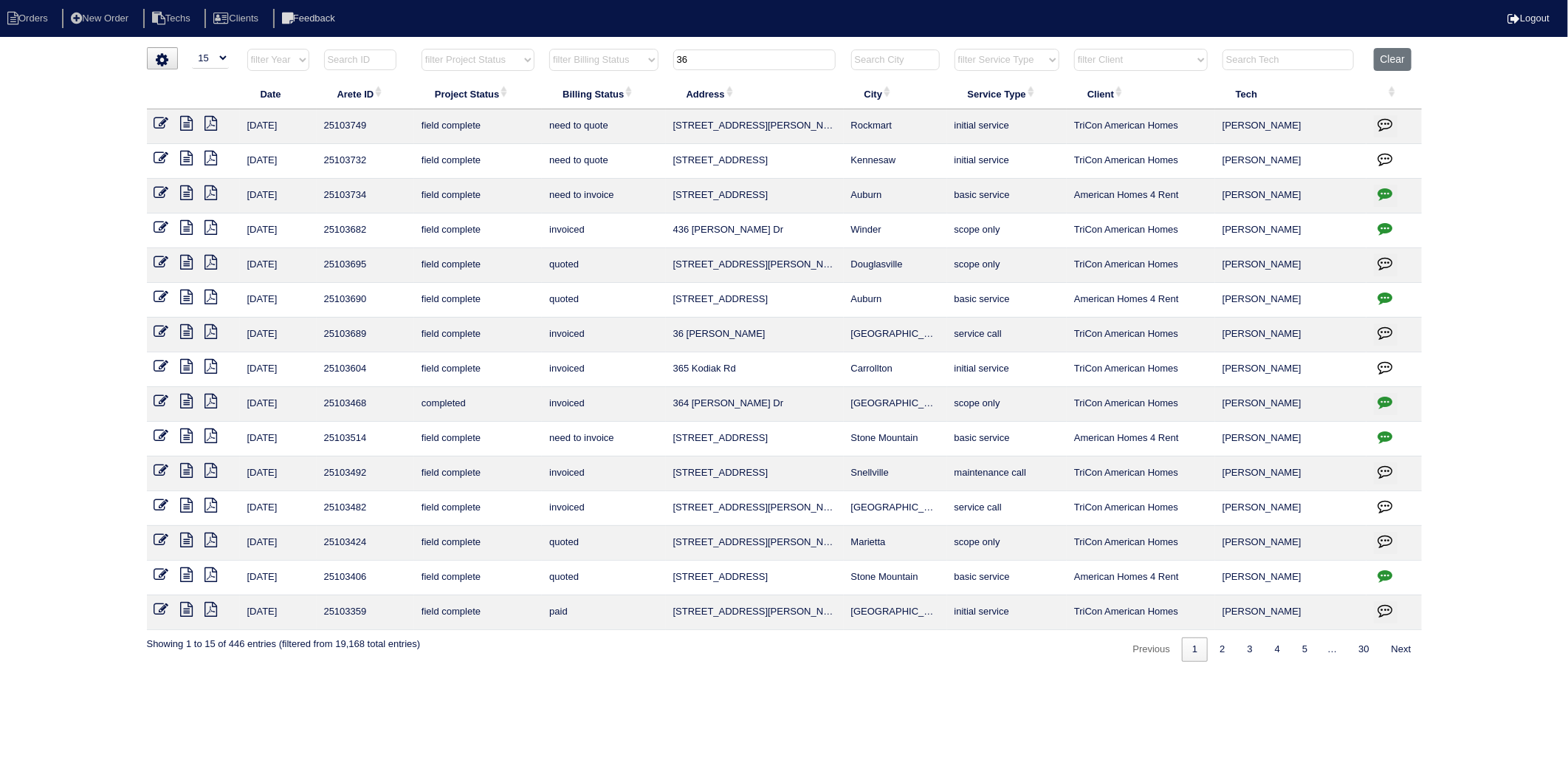
drag, startPoint x: 714, startPoint y: 61, endPoint x: 573, endPoint y: 71, distance: 141.4
click at [573, 71] on tr "filter Year -- Any Year -- 2025 2024 2023 2022 2021 2020 2019 filter Project St…" at bounding box center [784, 63] width 1275 height 31
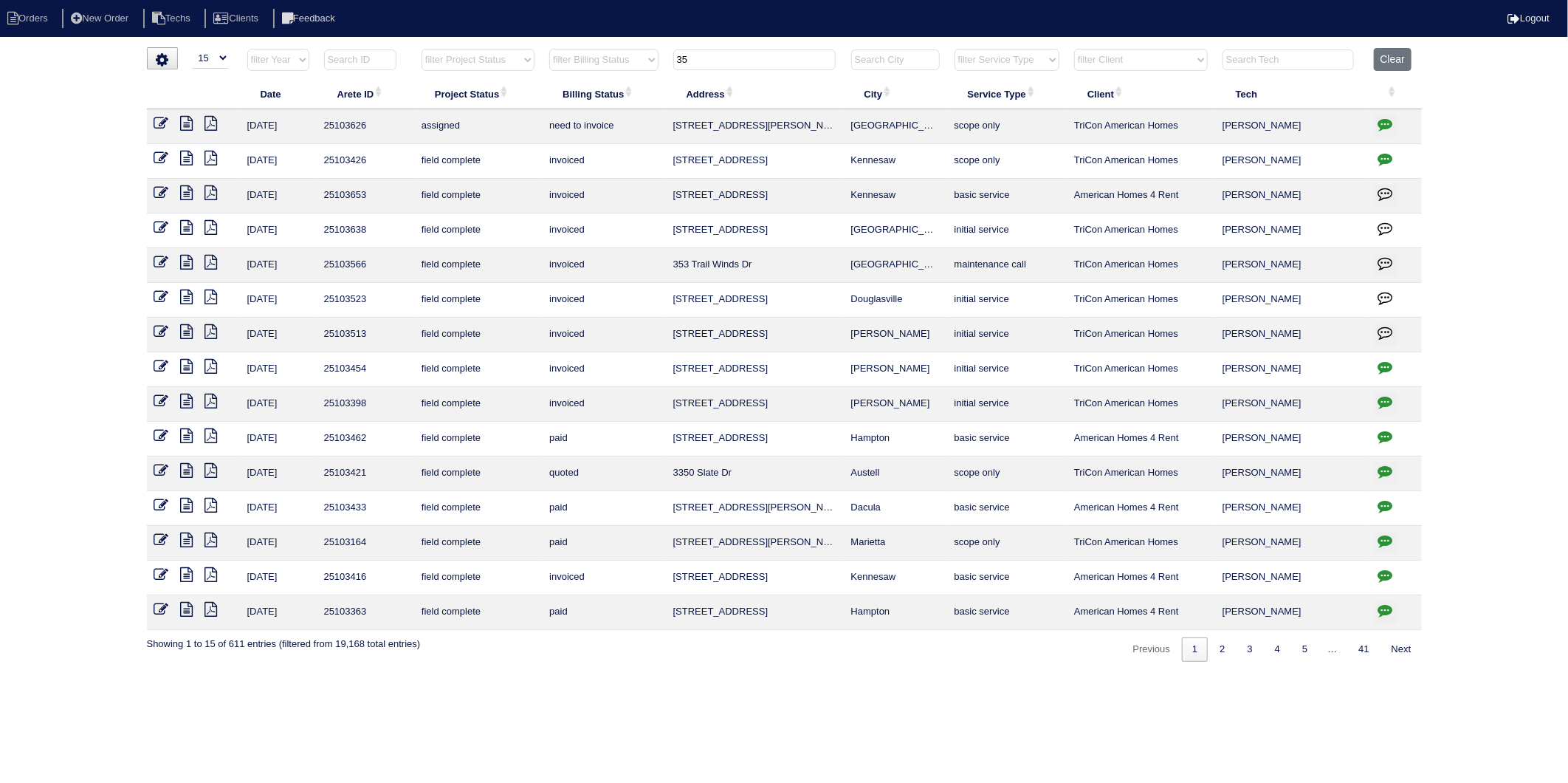
type input "3"
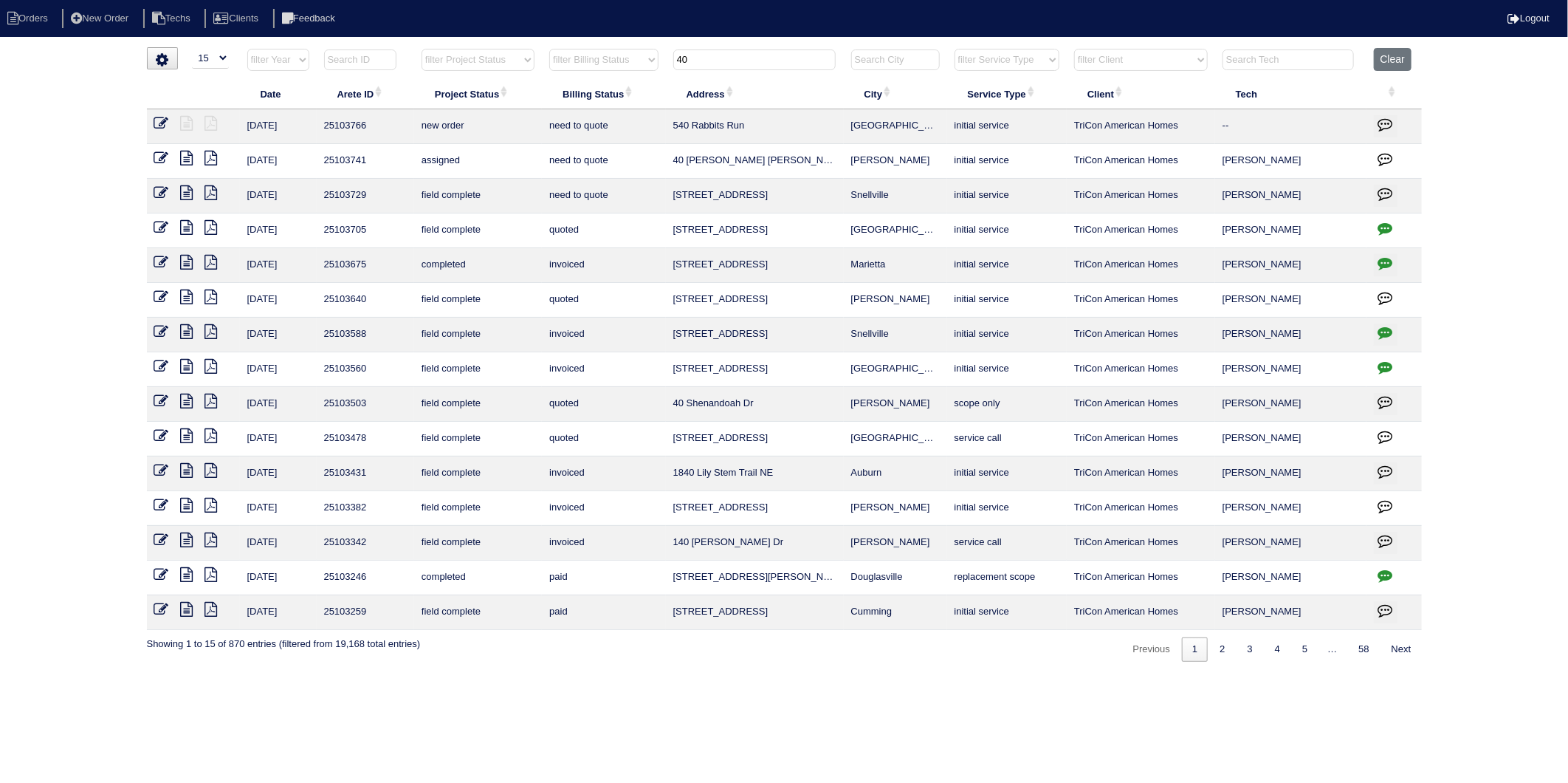
type input "4"
